Goal: Information Seeking & Learning: Find specific fact

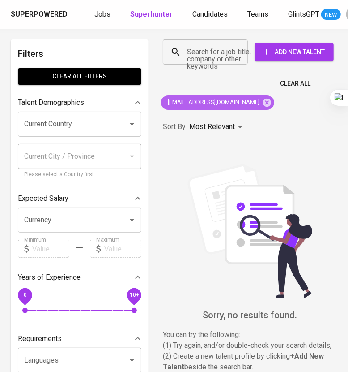
click at [252, 102] on div "[EMAIL_ADDRESS][DOMAIN_NAME]" at bounding box center [217, 102] width 113 height 14
click at [263, 103] on icon at bounding box center [267, 102] width 8 height 8
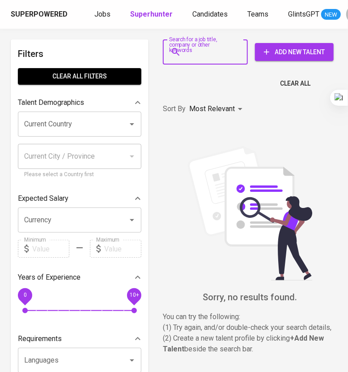
click at [226, 57] on input "Search for a job title, company or other keywords" at bounding box center [208, 51] width 46 height 17
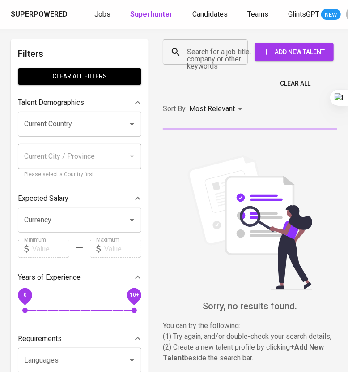
paste input "[EMAIL_ADDRESS][DOMAIN_NAME]"
type input "[EMAIL_ADDRESS][DOMAIN_NAME]"
click at [226, 57] on input "[EMAIL_ADDRESS][DOMAIN_NAME]" at bounding box center [208, 51] width 46 height 17
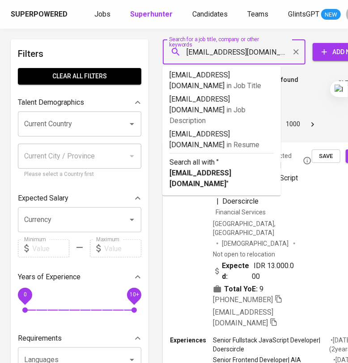
scroll to position [0, 9]
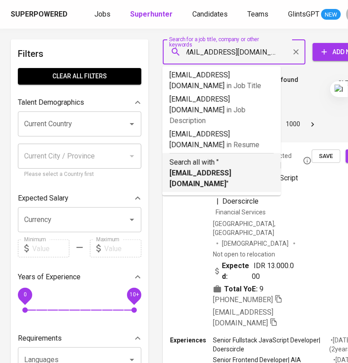
click at [241, 157] on p "Search all with " [EMAIL_ADDRESS][DOMAIN_NAME] "" at bounding box center [222, 173] width 104 height 32
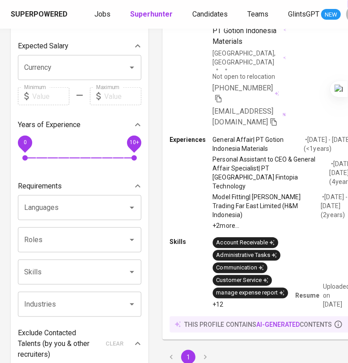
scroll to position [168, 0]
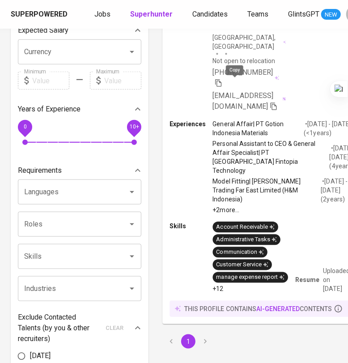
click at [223, 83] on icon "button" at bounding box center [219, 83] width 8 height 8
